Goal: Information Seeking & Learning: Understand process/instructions

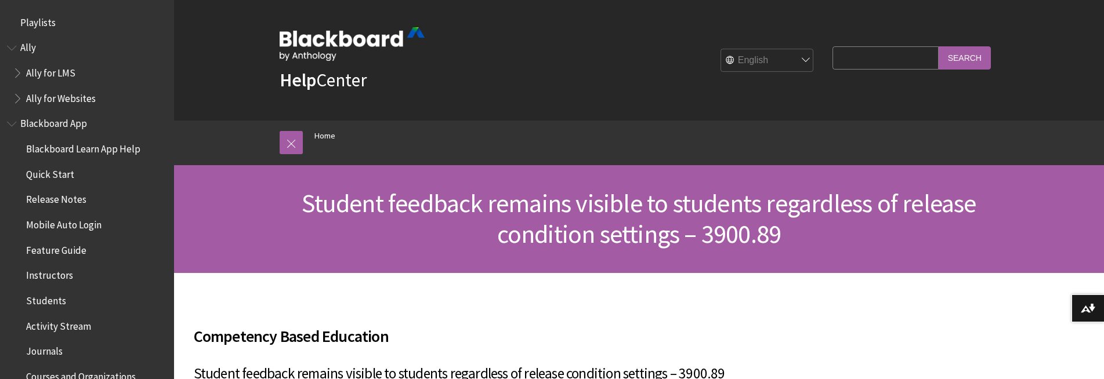
scroll to position [232, 0]
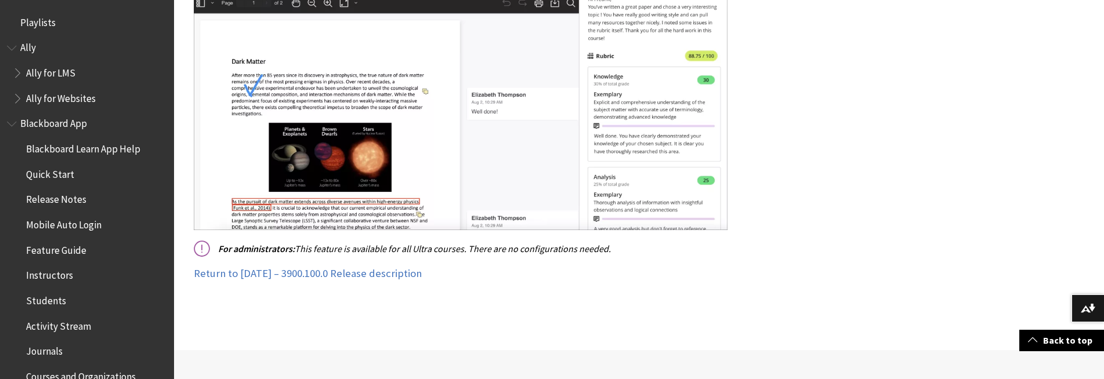
scroll to position [812, 0]
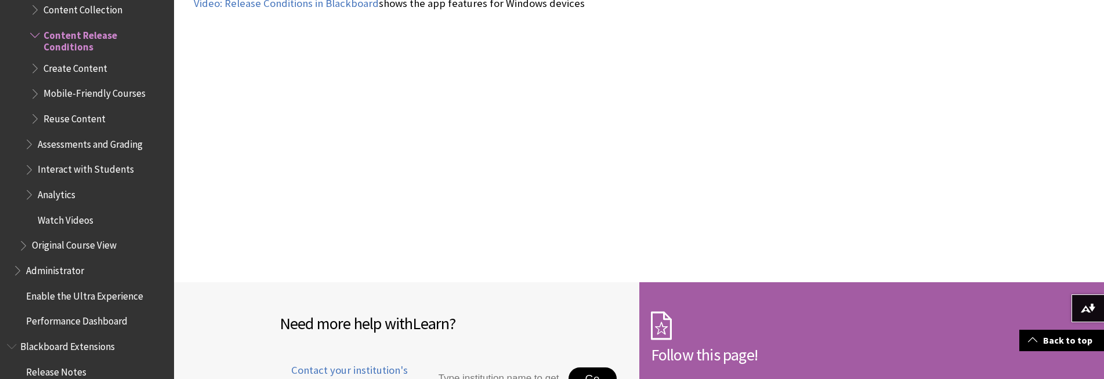
scroll to position [3191, 0]
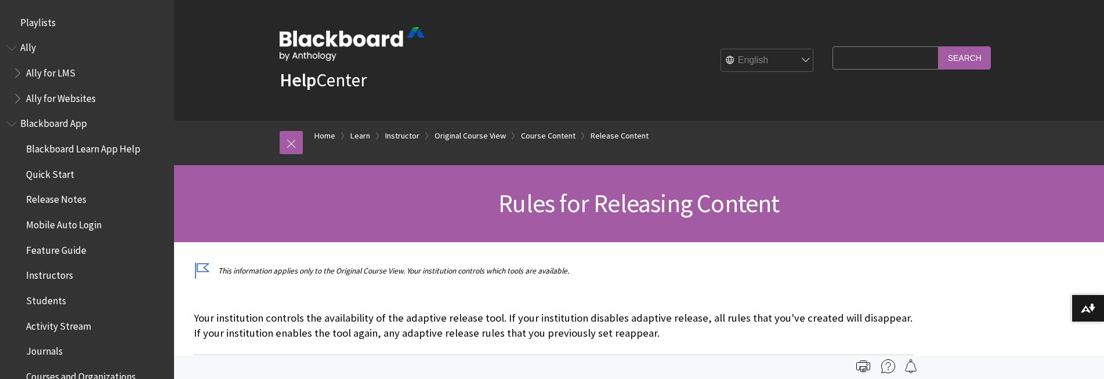
scroll to position [1792, 0]
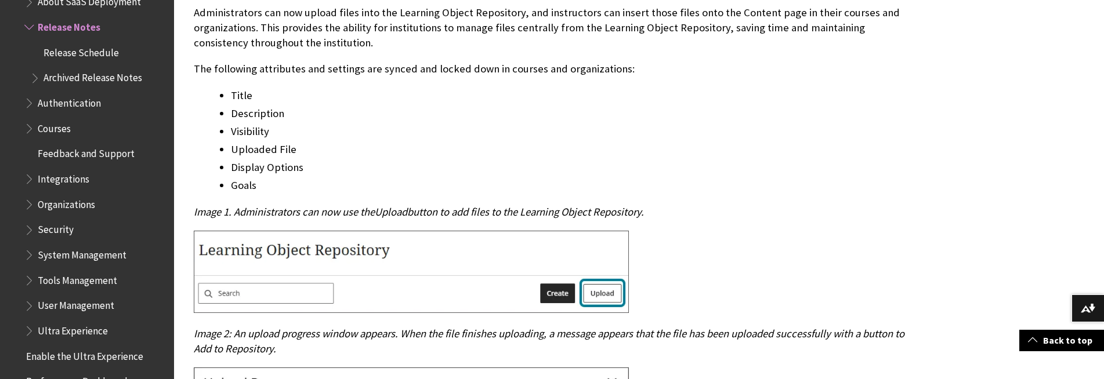
scroll to position [1857, 0]
